Goal: Information Seeking & Learning: Learn about a topic

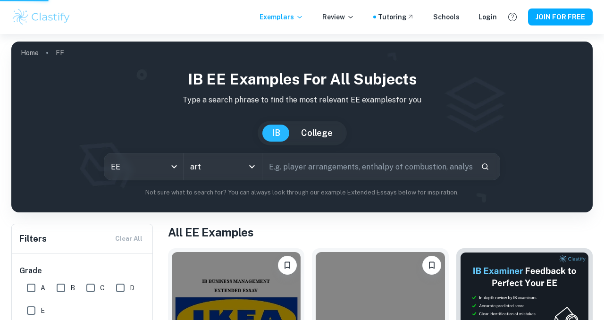
type input "Visual Arts"
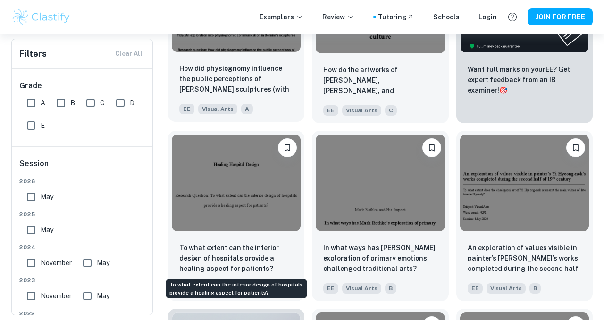
scroll to position [263, 0]
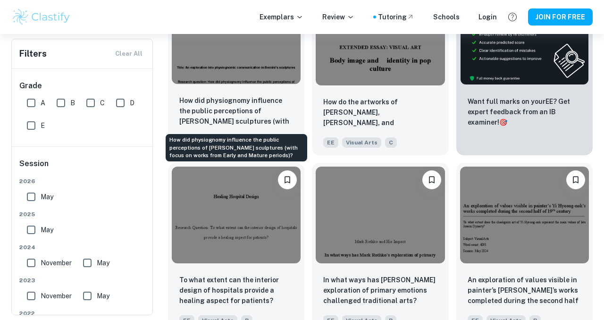
click at [268, 118] on p "How did physiognomy influence the public perceptions of [PERSON_NAME] sculpture…" at bounding box center [236, 111] width 114 height 32
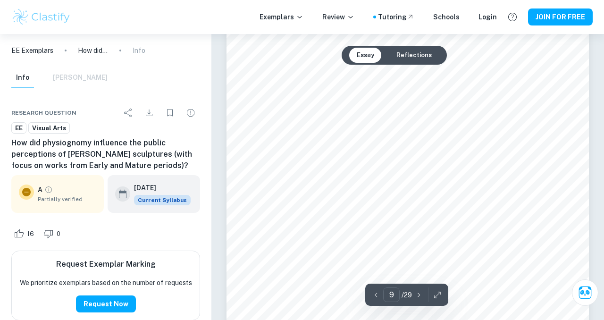
scroll to position [4009, 0]
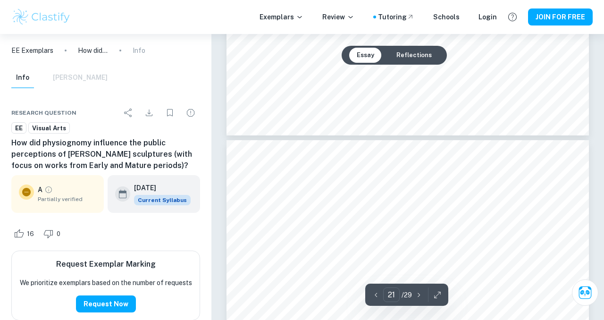
type input "22"
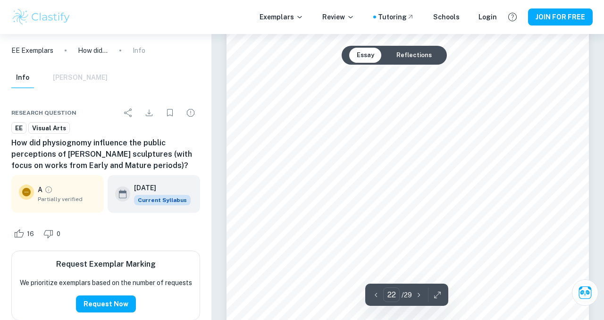
scroll to position [10407, 0]
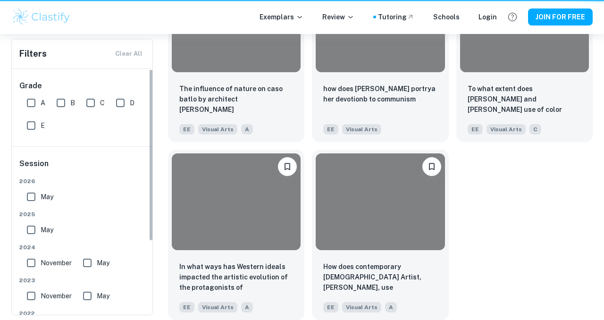
scroll to position [263, 0]
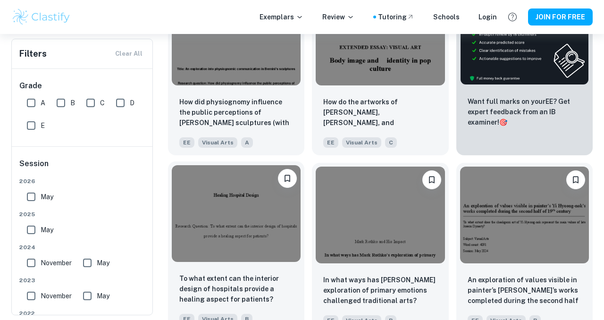
click at [225, 229] on img at bounding box center [236, 213] width 129 height 97
